Goal: Information Seeking & Learning: Learn about a topic

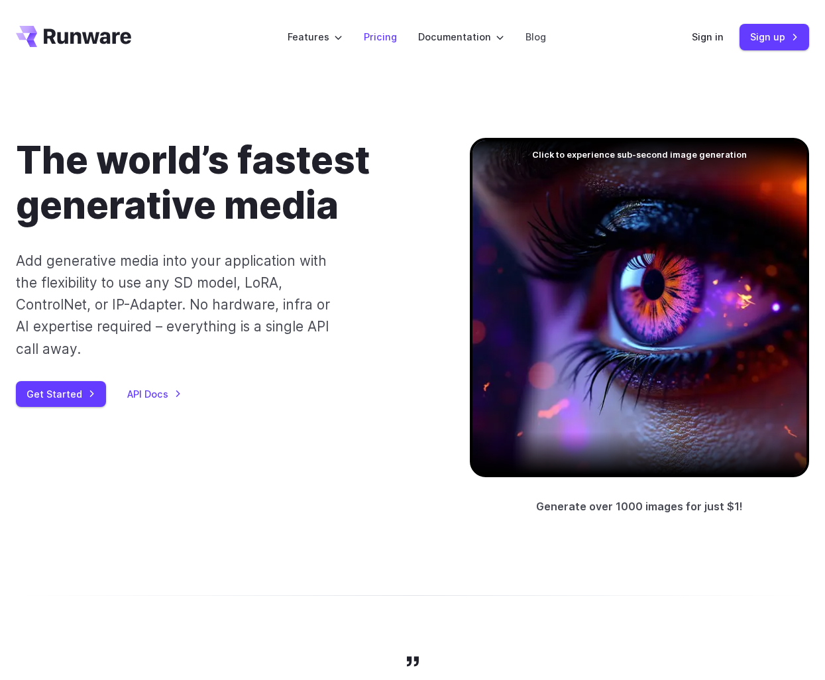
click at [384, 42] on link "Pricing" at bounding box center [380, 36] width 33 height 15
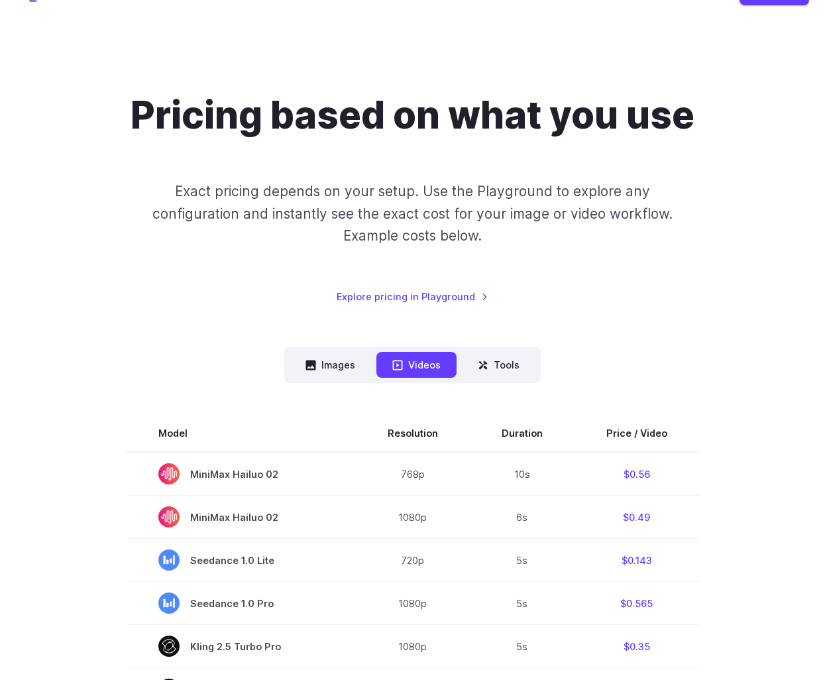
scroll to position [66, 0]
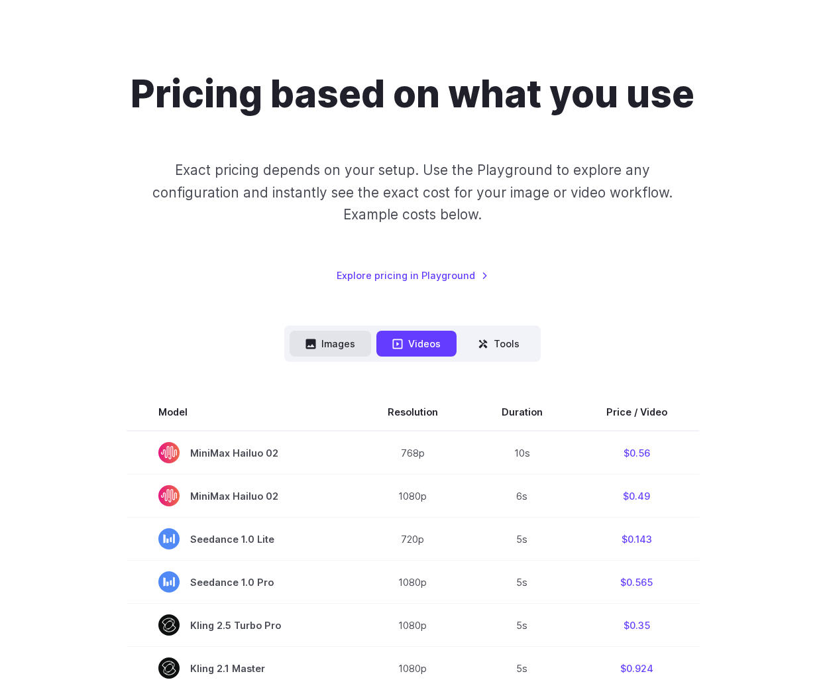
click at [326, 343] on button "Images" at bounding box center [331, 344] width 82 height 26
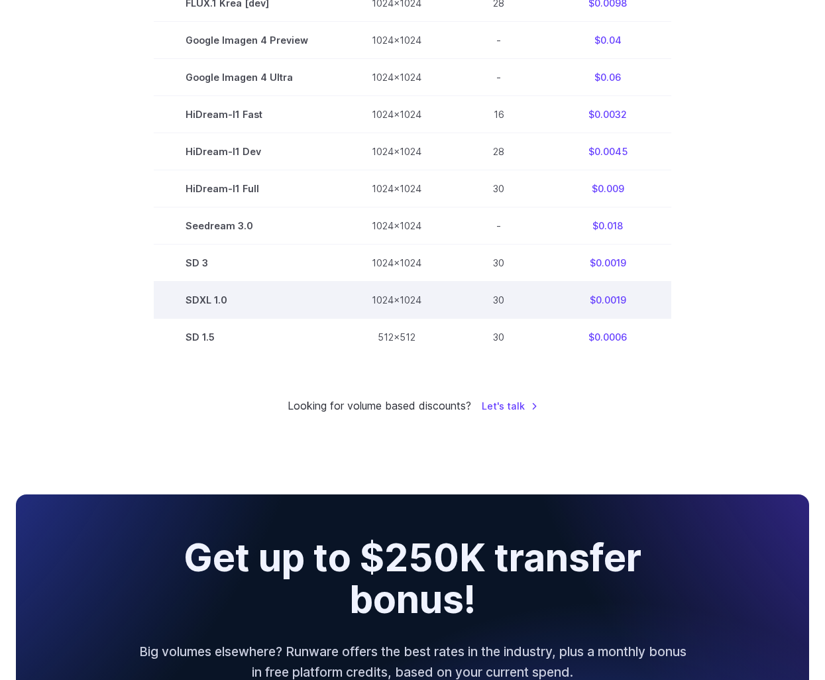
scroll to position [995, 0]
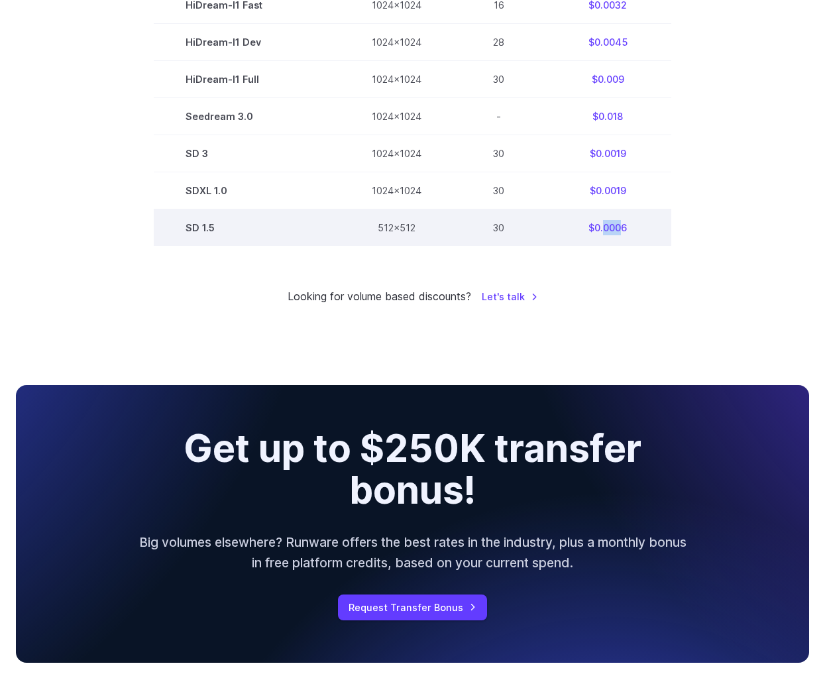
drag, startPoint x: 600, startPoint y: 229, endPoint x: 619, endPoint y: 228, distance: 18.6
click at [619, 228] on td "$0.0006" at bounding box center [607, 228] width 127 height 37
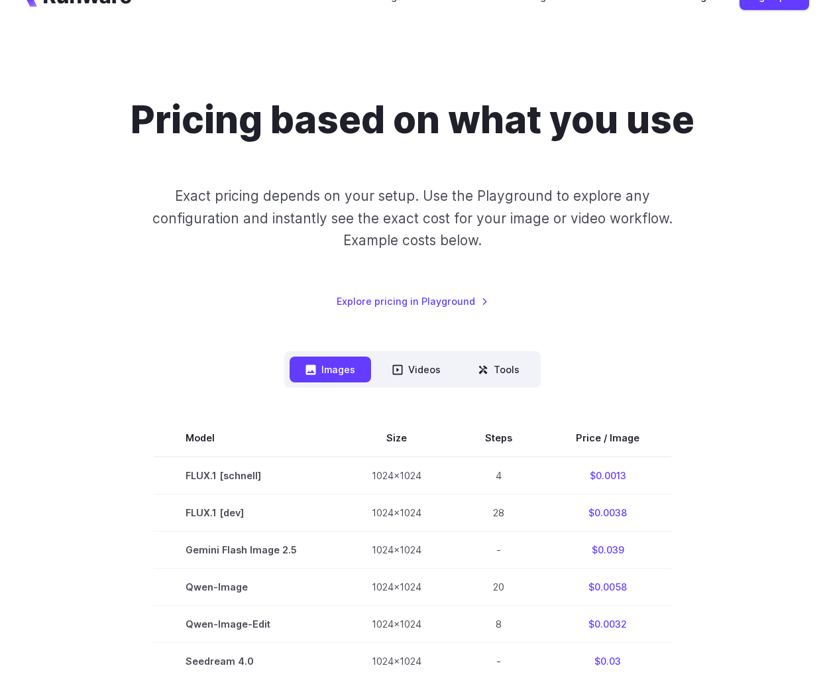
scroll to position [0, 0]
